Goal: Task Accomplishment & Management: Manage account settings

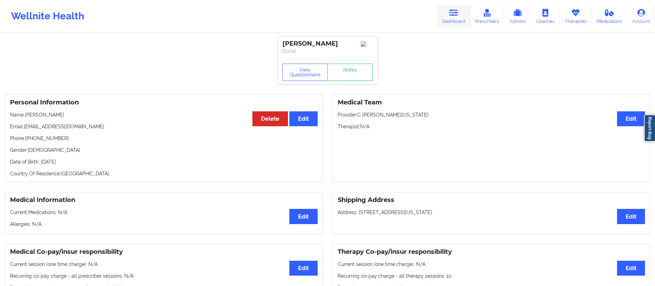
click at [458, 18] on link "Dashboard" at bounding box center [453, 16] width 33 height 23
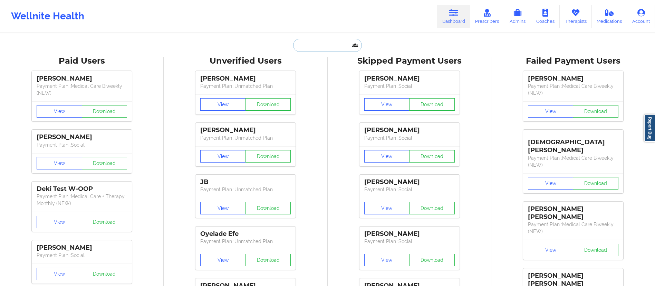
click at [317, 42] on input "text" at bounding box center [327, 45] width 68 height 13
paste input "Claudia Schuckert"
type input "Claudia Schuckert"
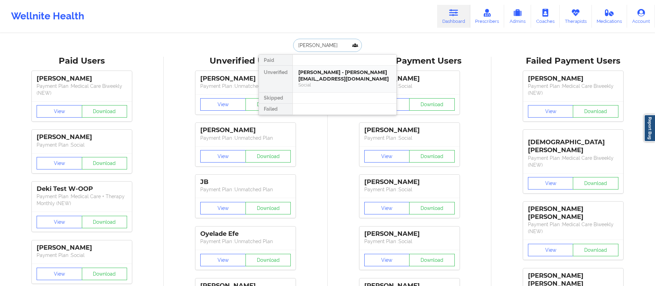
click at [316, 79] on div "Claudia Schuckert - claudia.chinama@yahoo.com" at bounding box center [344, 75] width 93 height 13
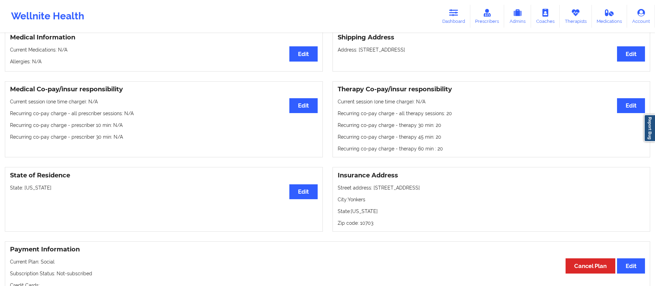
scroll to position [163, 0]
click at [620, 107] on button "Edit" at bounding box center [631, 105] width 28 height 15
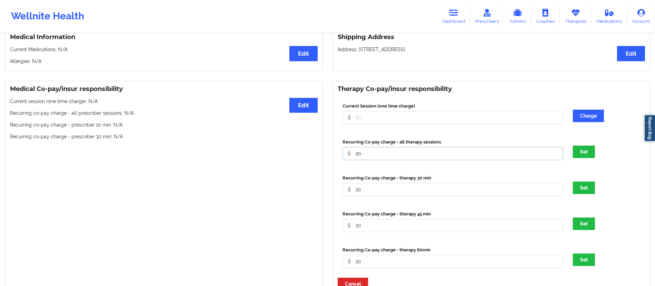
click at [373, 124] on input "20" at bounding box center [453, 117] width 221 height 13
type input "2"
type input "10"
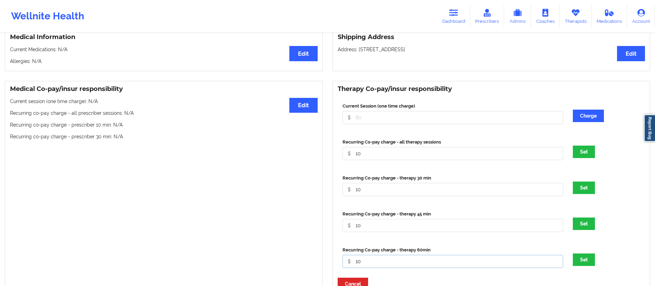
type input "10"
click at [573, 253] on button "Set" at bounding box center [584, 259] width 22 height 12
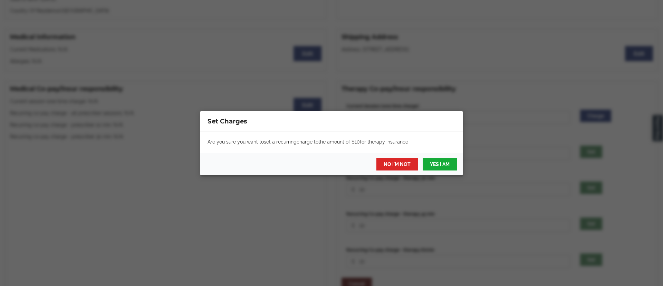
drag, startPoint x: 348, startPoint y: 154, endPoint x: 432, endPoint y: 164, distance: 84.5
click at [432, 164] on div "NO I'M NOT YES I AM" at bounding box center [331, 164] width 263 height 22
click at [432, 164] on button "YES I AM" at bounding box center [440, 164] width 34 height 12
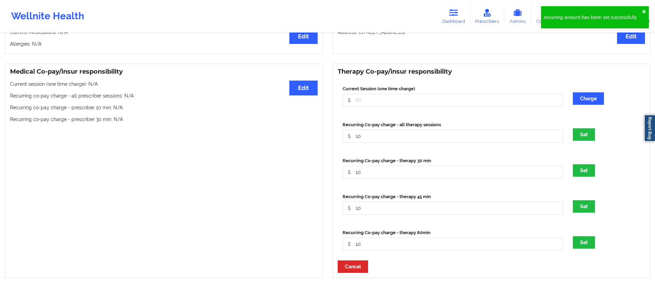
scroll to position [180, 0]
click at [582, 208] on button "Set" at bounding box center [584, 206] width 22 height 12
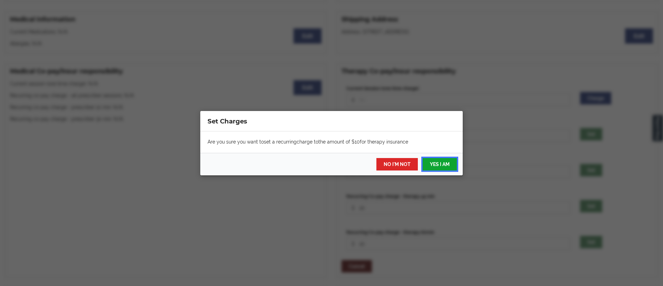
click at [439, 162] on button "YES I AM" at bounding box center [440, 164] width 34 height 12
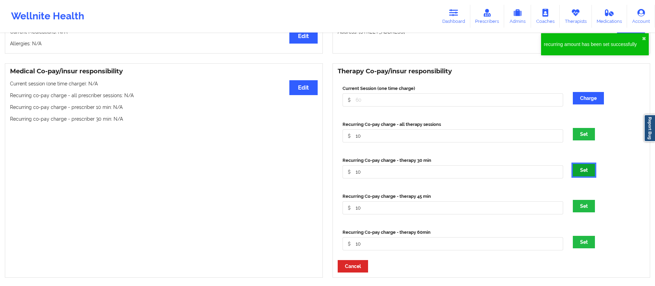
click at [582, 171] on button "Set" at bounding box center [584, 170] width 22 height 12
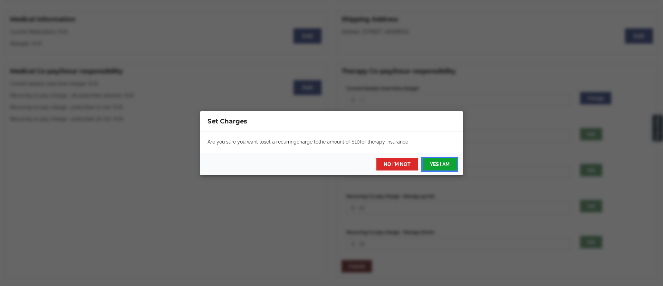
click at [439, 164] on button "YES I AM" at bounding box center [440, 164] width 34 height 12
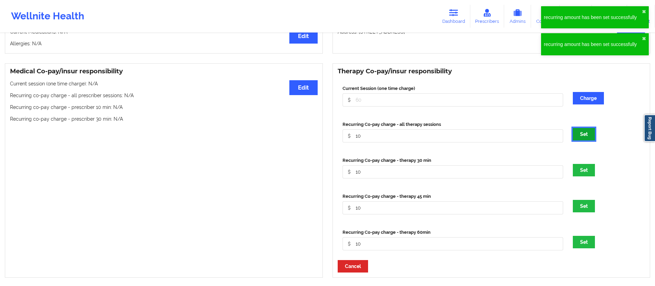
click at [588, 135] on button "Set" at bounding box center [584, 134] width 22 height 12
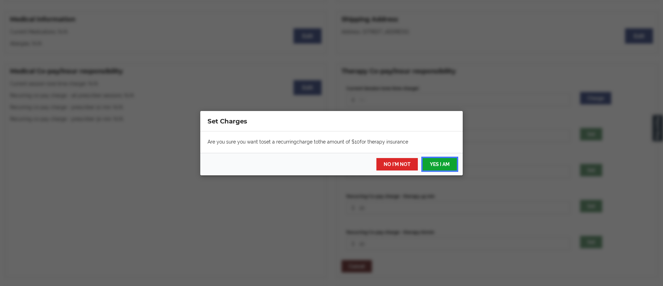
click at [439, 163] on button "YES I AM" at bounding box center [440, 164] width 34 height 12
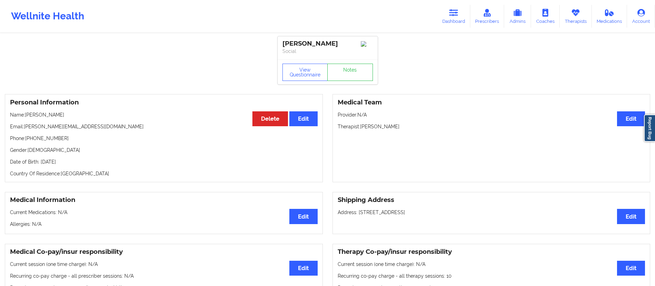
drag, startPoint x: 27, startPoint y: 118, endPoint x: 77, endPoint y: 114, distance: 50.9
click at [77, 114] on p "Name: Claudia Schuckert" at bounding box center [164, 114] width 308 height 7
copy p "Claudia Schuckert"
